Goal: Task Accomplishment & Management: Manage account settings

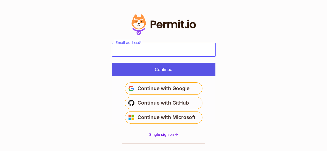
type input "**********"
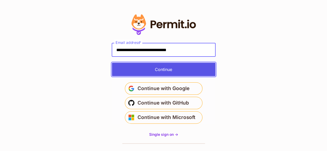
click at [166, 70] on button "Continue" at bounding box center [163, 69] width 103 height 13
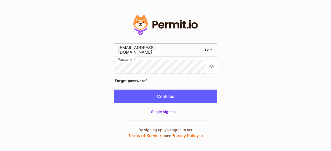
click at [285, 81] on section "Edit" at bounding box center [165, 75] width 331 height 151
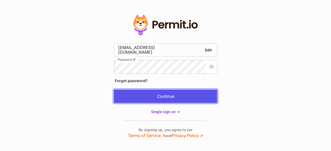
click at [197, 97] on button "Continue" at bounding box center [165, 96] width 103 height 13
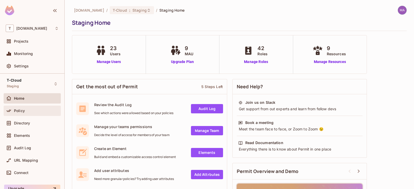
click at [26, 114] on div "Policy" at bounding box center [32, 111] width 53 height 6
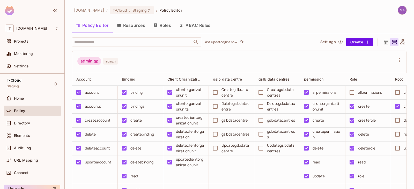
click at [145, 25] on button "Resources" at bounding box center [131, 25] width 36 height 13
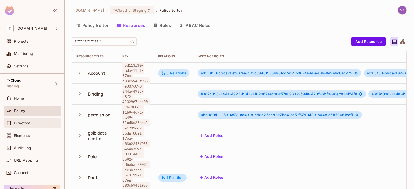
click at [30, 122] on span "Directory" at bounding box center [22, 123] width 16 height 4
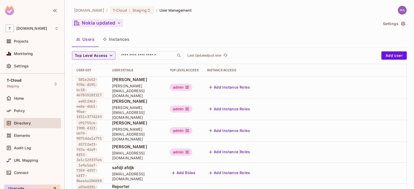
click at [97, 22] on button "Nokia updated" at bounding box center [97, 23] width 51 height 8
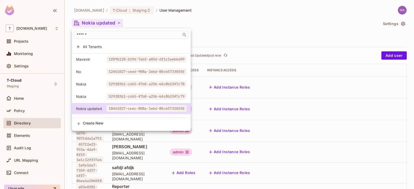
click at [322, 159] on div at bounding box center [207, 94] width 414 height 189
